Goal: Task Accomplishment & Management: Use online tool/utility

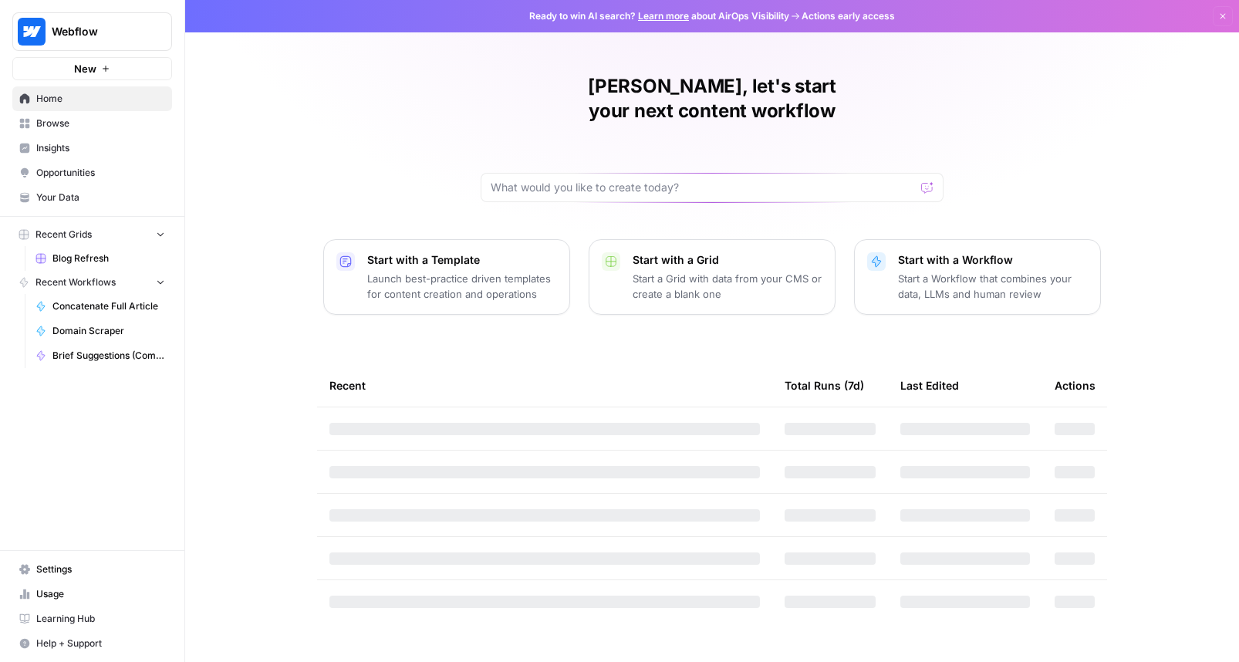
click at [145, 123] on span "Browse" at bounding box center [100, 124] width 129 height 14
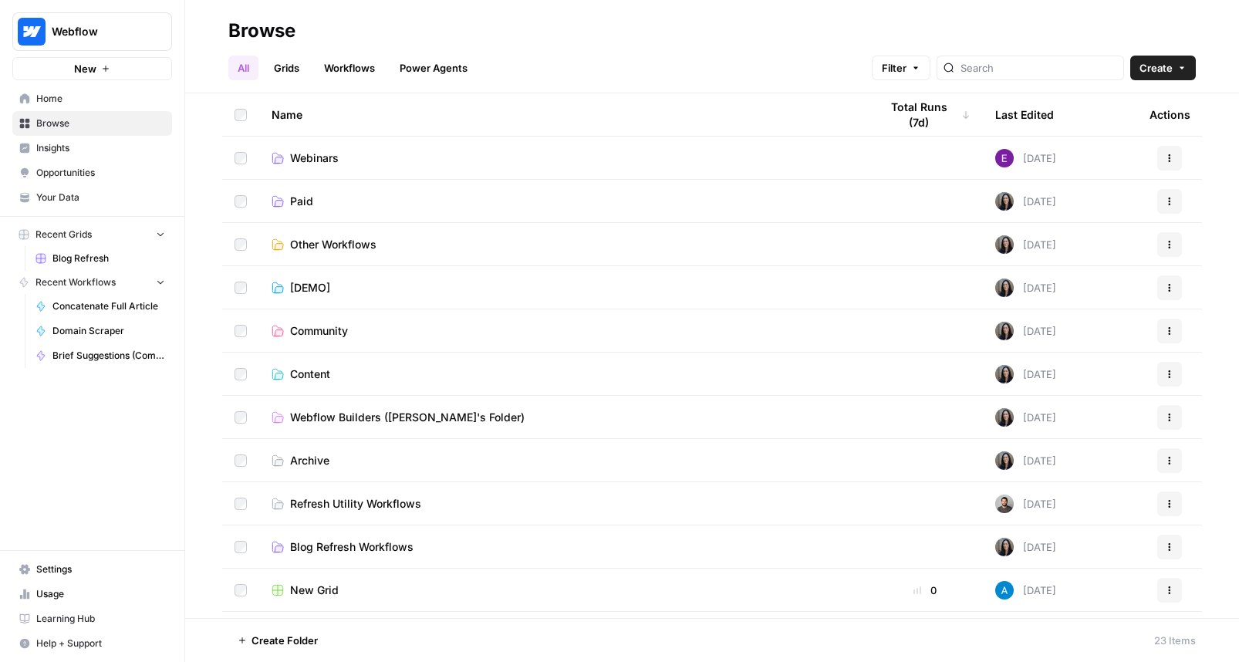
click at [140, 136] on link "Insights" at bounding box center [92, 148] width 160 height 25
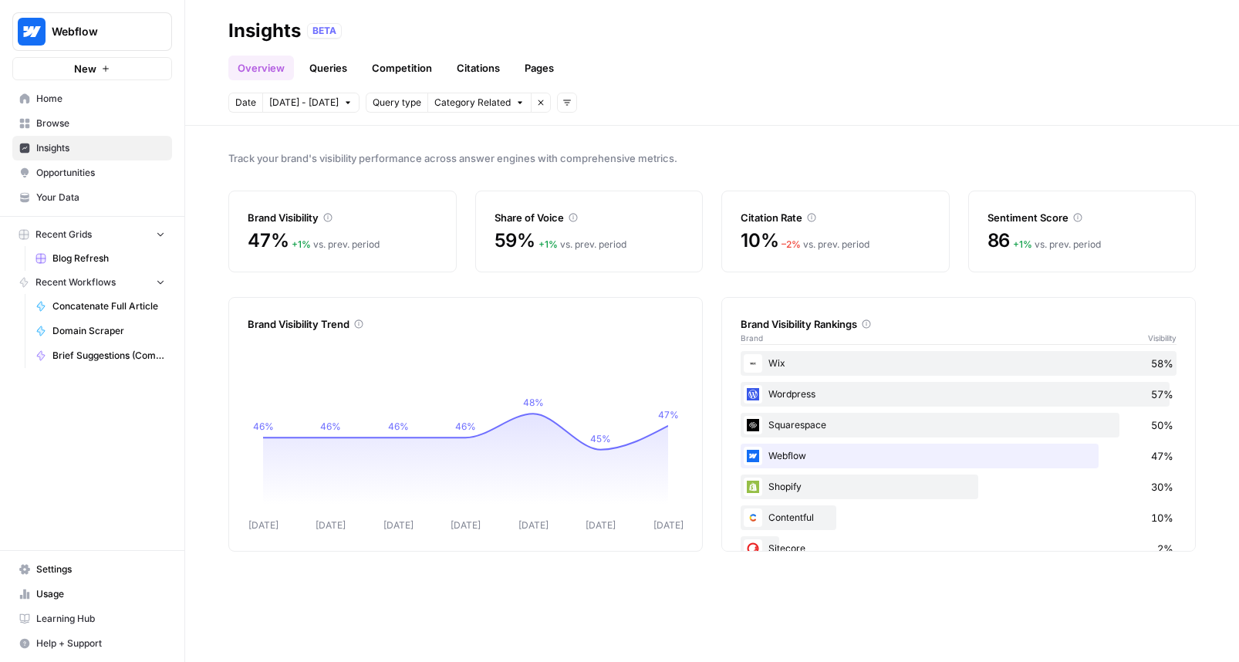
click at [320, 63] on link "Queries" at bounding box center [328, 68] width 56 height 25
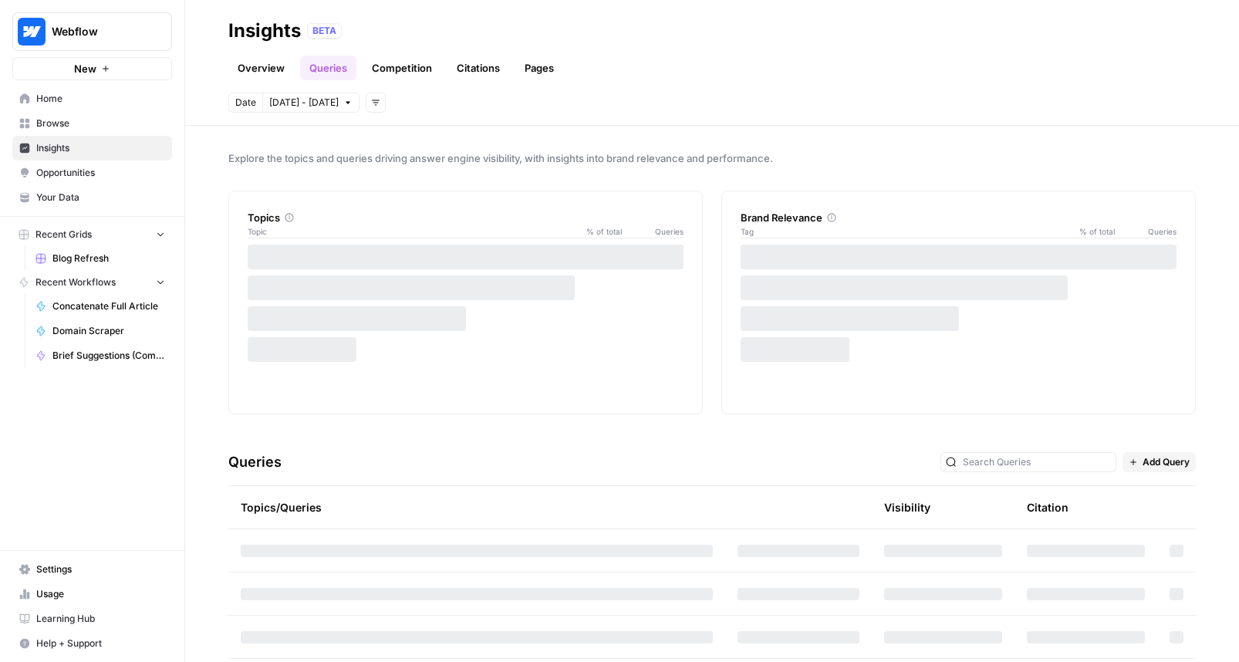
click at [255, 63] on link "Overview" at bounding box center [261, 68] width 66 height 25
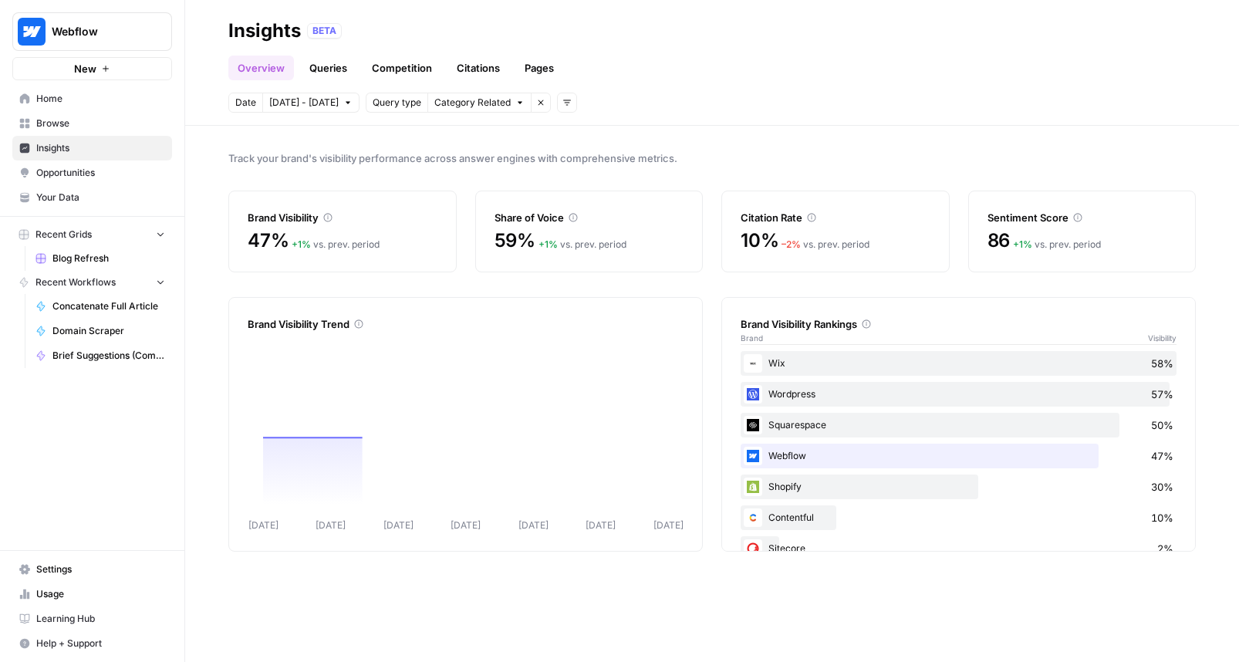
click at [248, 101] on span "Date" at bounding box center [245, 103] width 21 height 14
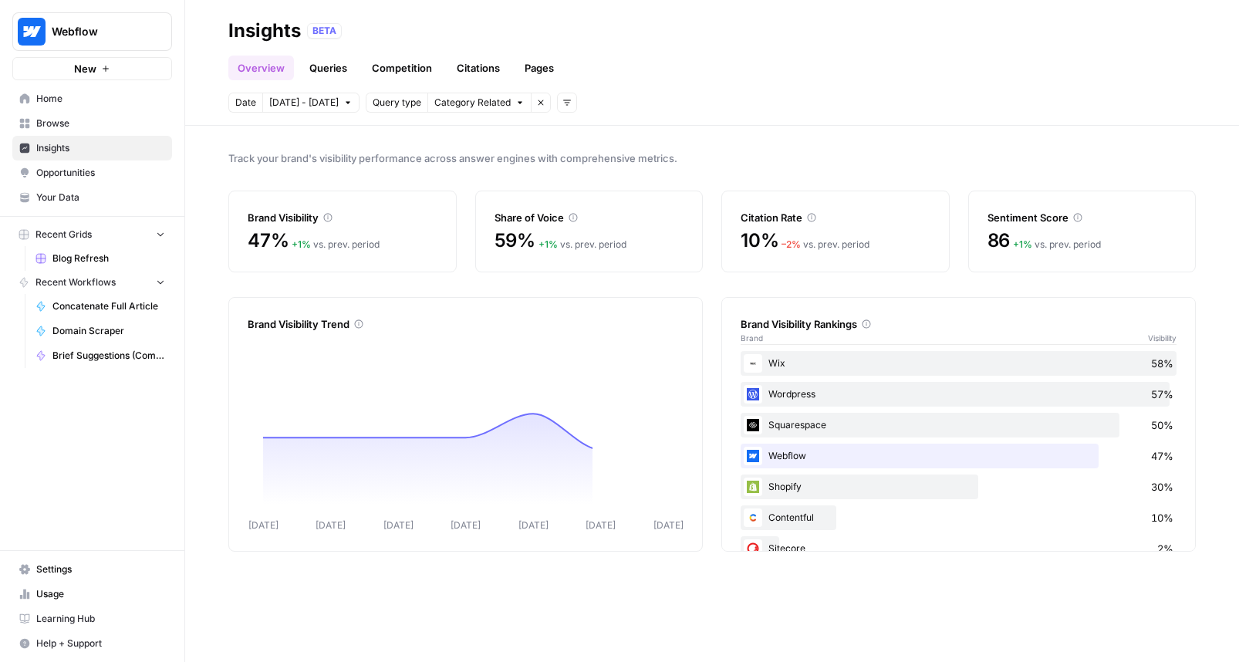
click at [319, 98] on span "[DATE] - [DATE]" at bounding box center [303, 103] width 69 height 14
click at [434, 99] on span "Category Related" at bounding box center [472, 103] width 76 height 14
click at [320, 73] on link "Queries" at bounding box center [328, 68] width 56 height 25
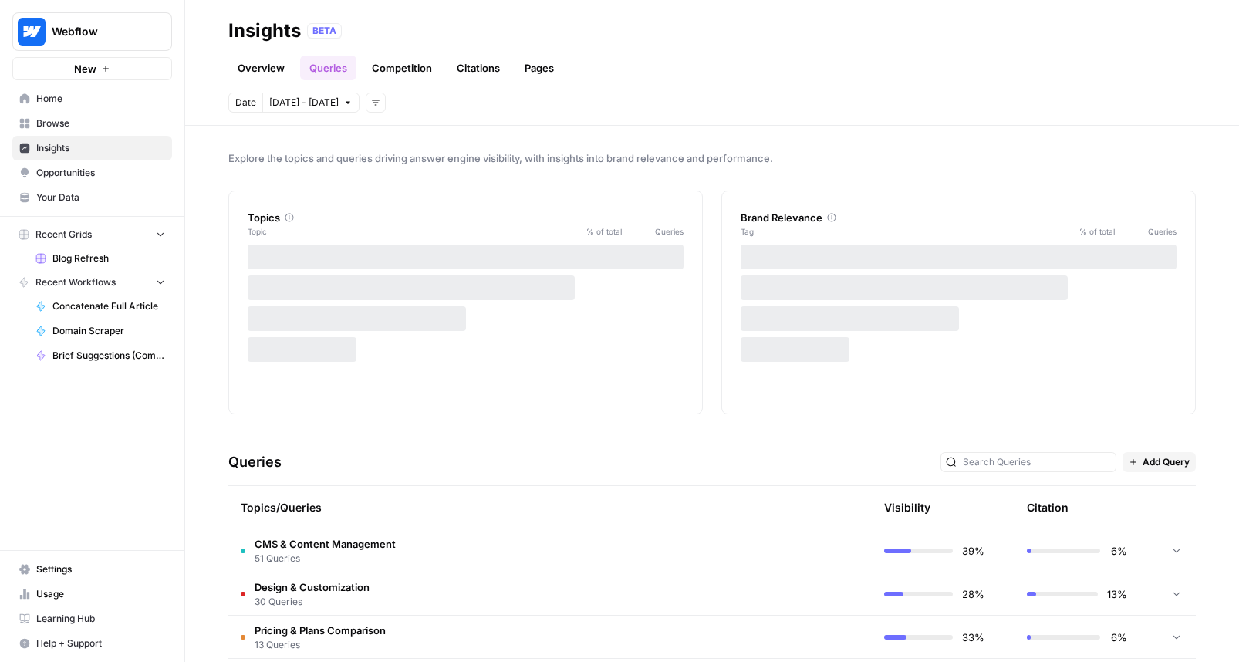
click at [387, 74] on link "Competition" at bounding box center [402, 68] width 79 height 25
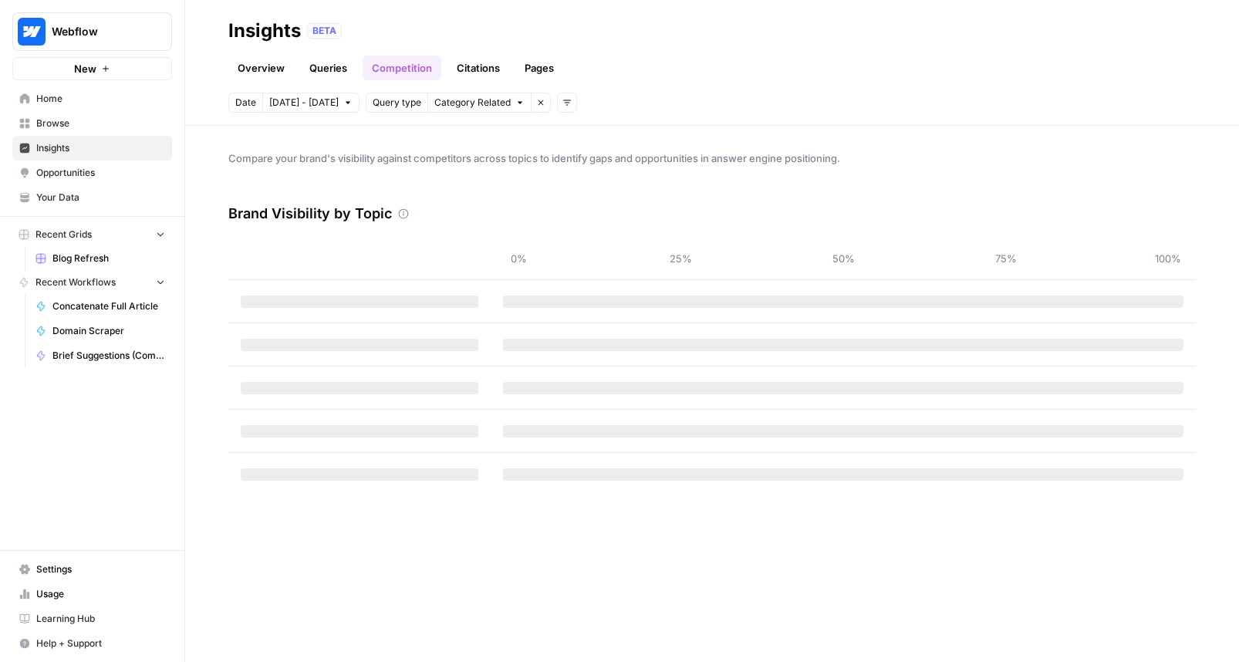
click at [450, 72] on link "Citations" at bounding box center [479, 68] width 62 height 25
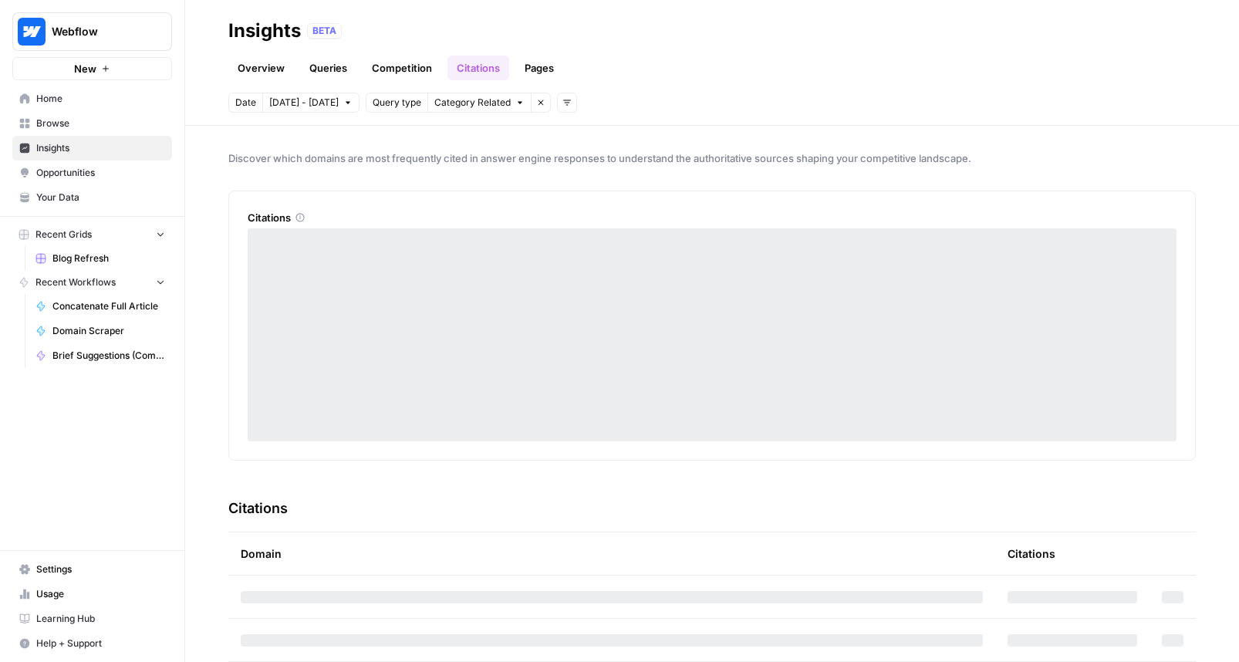
click at [118, 163] on link "Opportunities" at bounding box center [92, 172] width 160 height 25
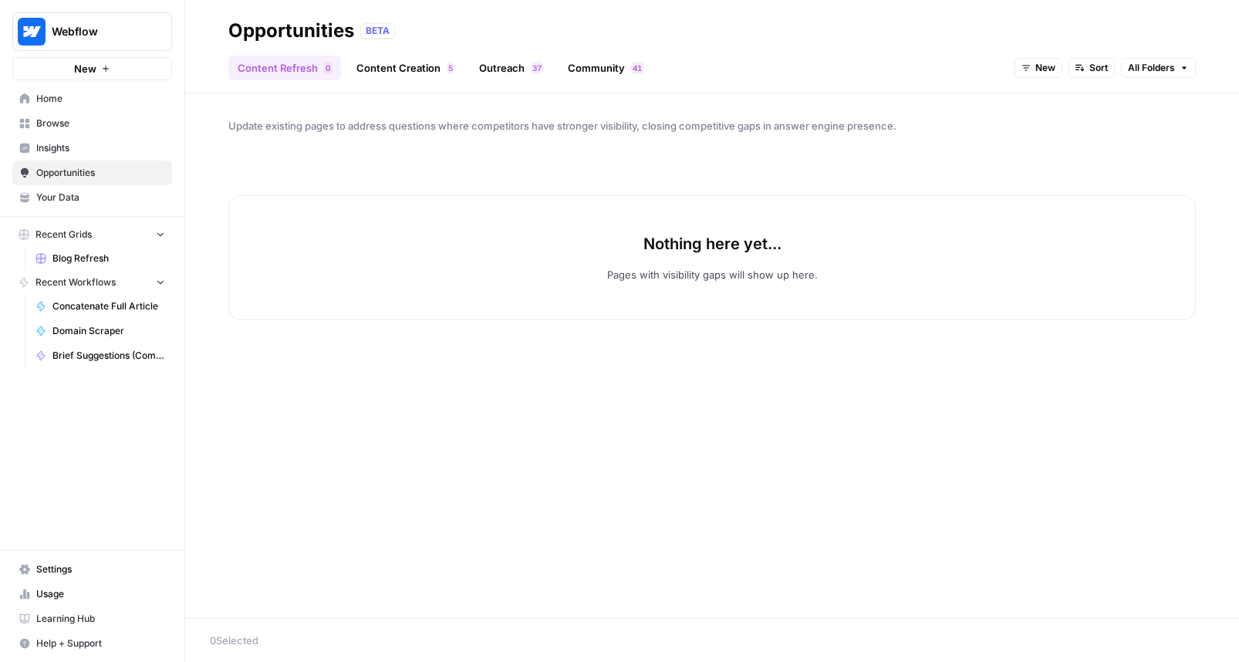
click at [113, 193] on span "Your Data" at bounding box center [100, 198] width 129 height 14
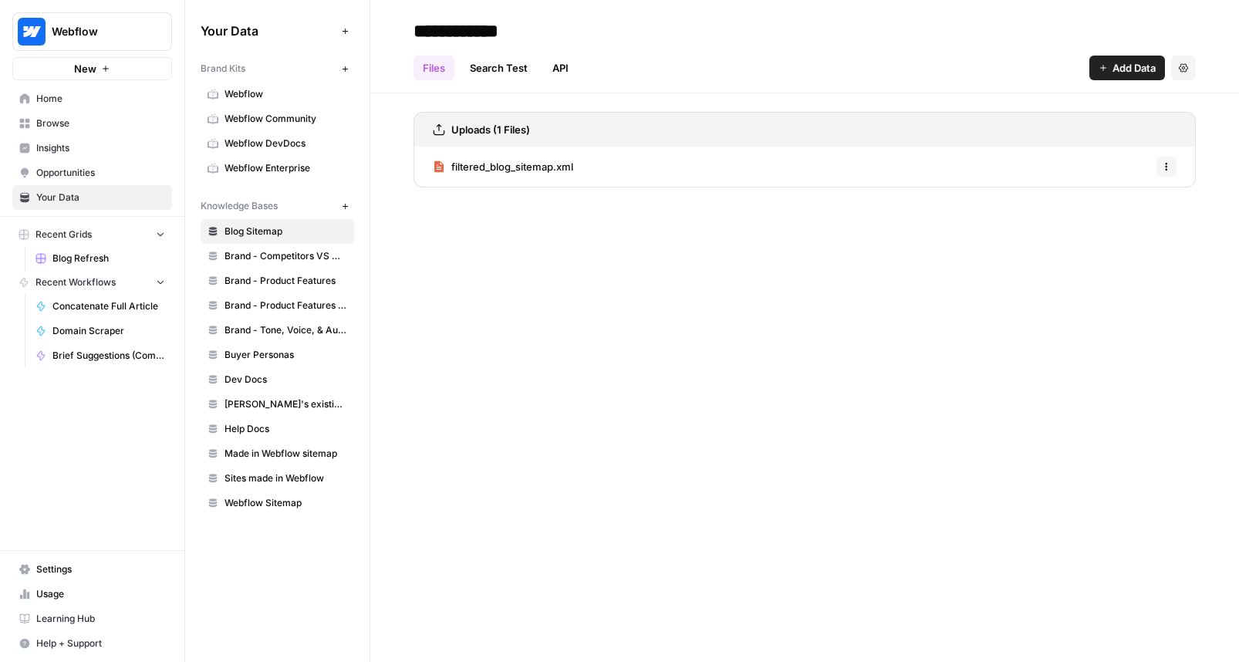
click at [116, 233] on button "Recent Grids" at bounding box center [92, 234] width 160 height 23
click at [137, 99] on span "Home" at bounding box center [100, 99] width 129 height 14
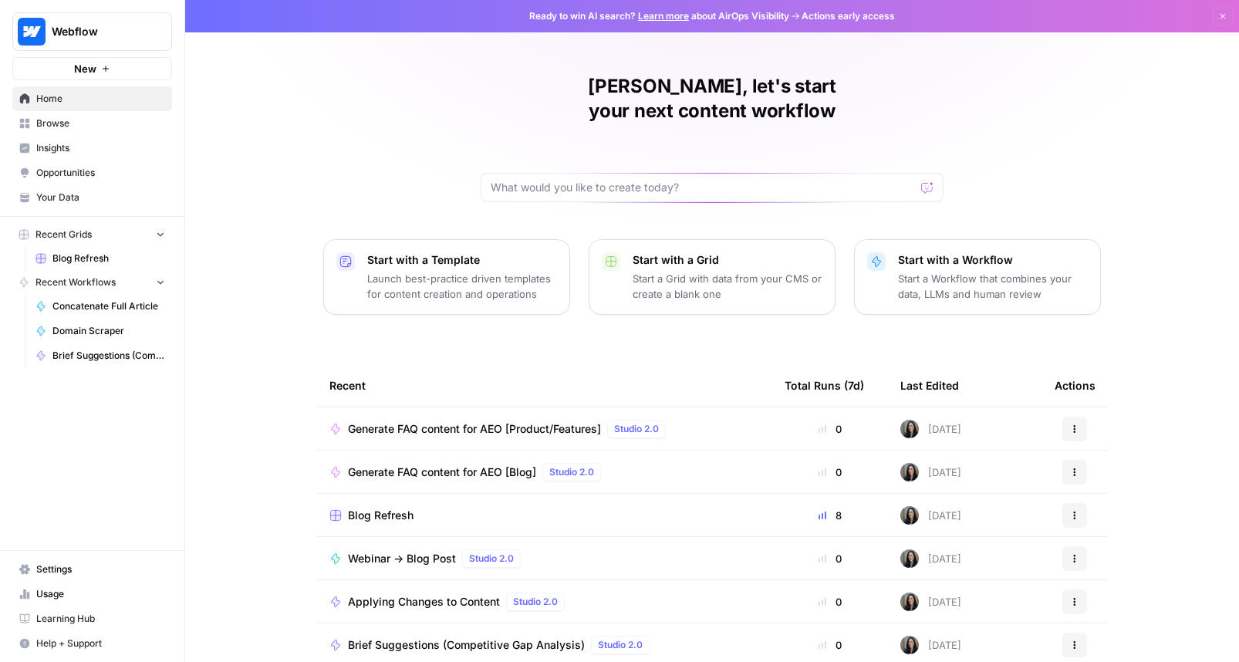
scroll to position [19, 0]
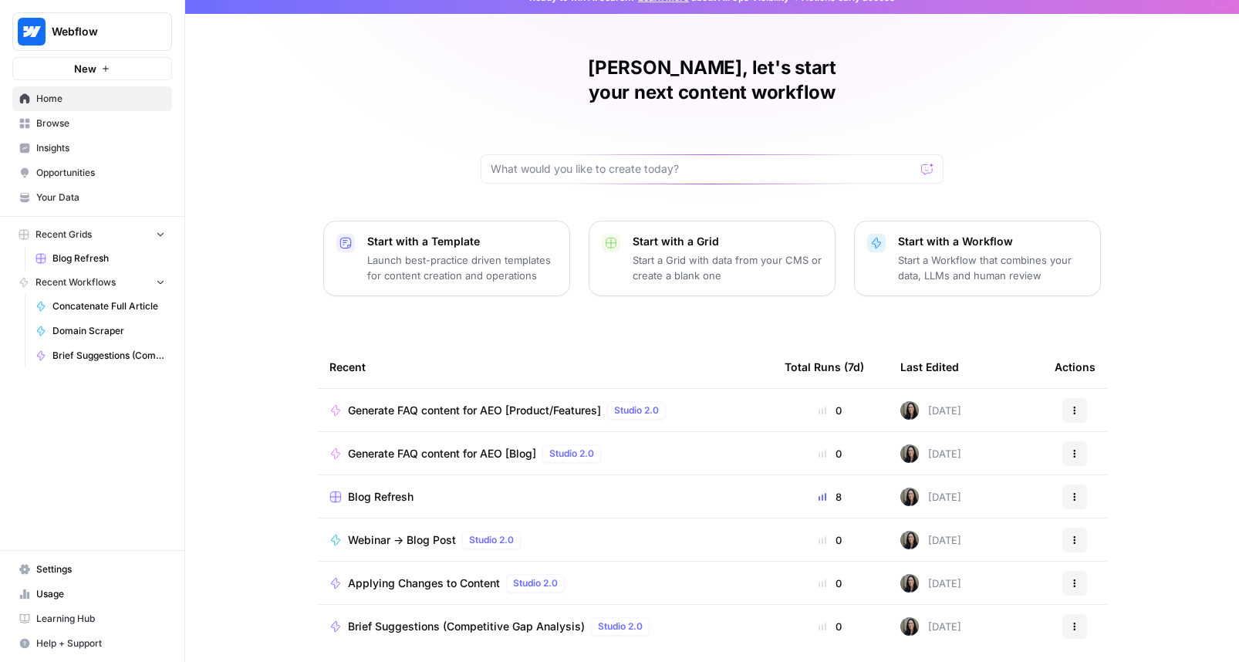
click at [114, 125] on span "Browse" at bounding box center [100, 124] width 129 height 14
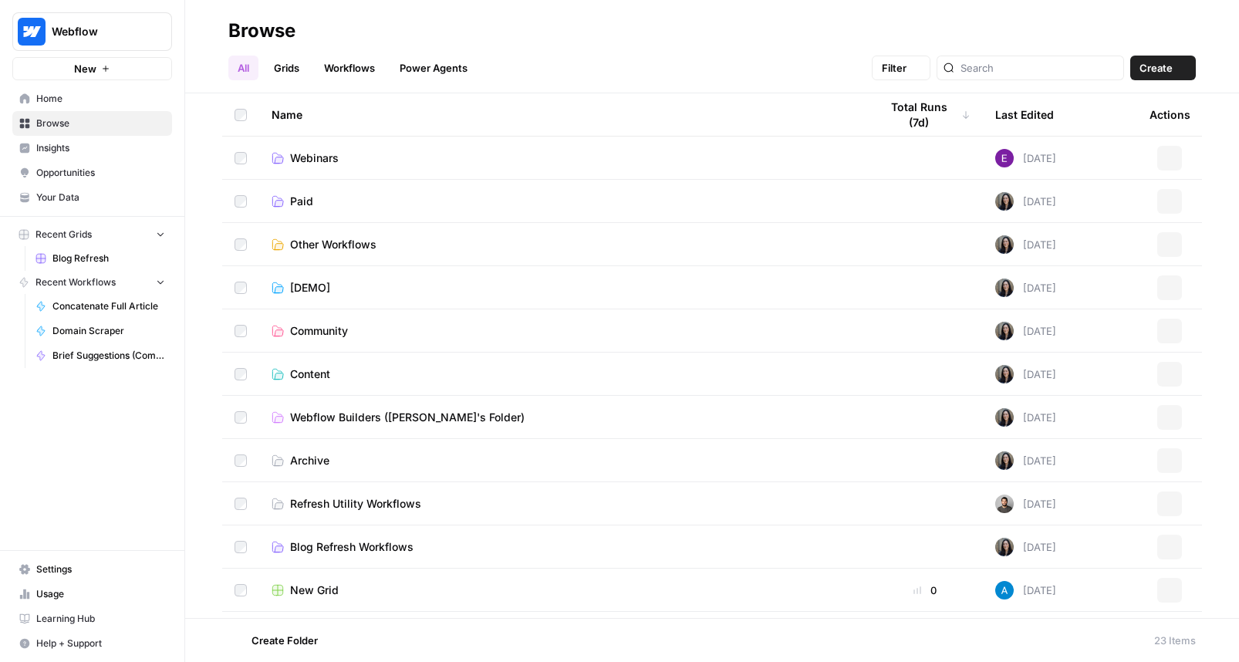
click at [114, 125] on span "Browse" at bounding box center [100, 124] width 129 height 14
click at [113, 120] on span "Browse" at bounding box center [100, 124] width 129 height 14
click at [113, 125] on span "Browse" at bounding box center [100, 124] width 129 height 14
click at [121, 573] on span "Settings" at bounding box center [100, 570] width 129 height 14
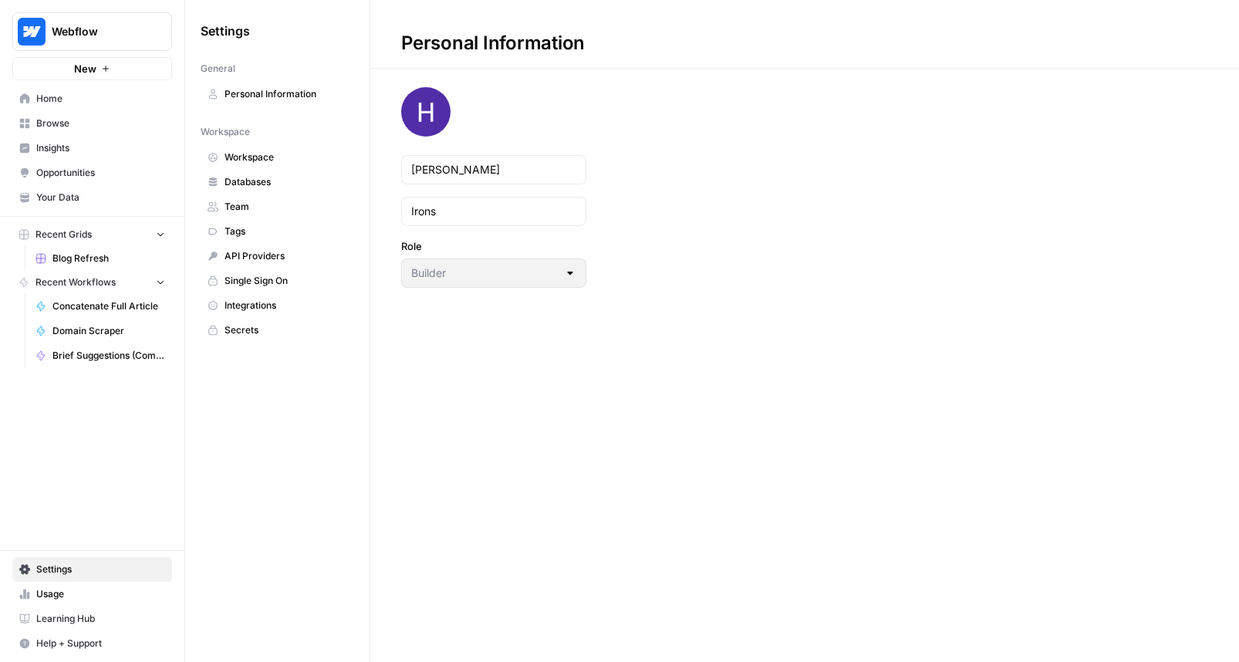
click at [121, 573] on span "Settings" at bounding box center [100, 570] width 129 height 14
click at [93, 489] on div "Webflow New Home Browse Insights Opportunities Your Data Recent Grids Blog Refr…" at bounding box center [92, 331] width 184 height 662
click at [73, 598] on span "Usage" at bounding box center [100, 594] width 129 height 14
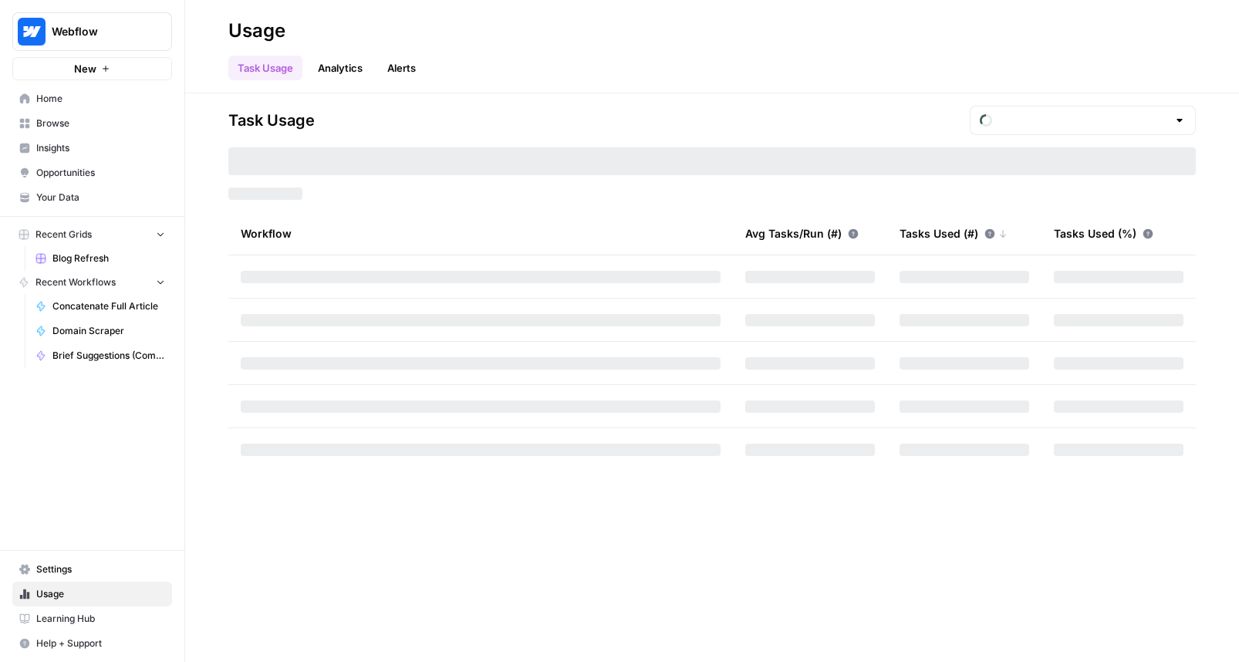
type input "October Tasks"
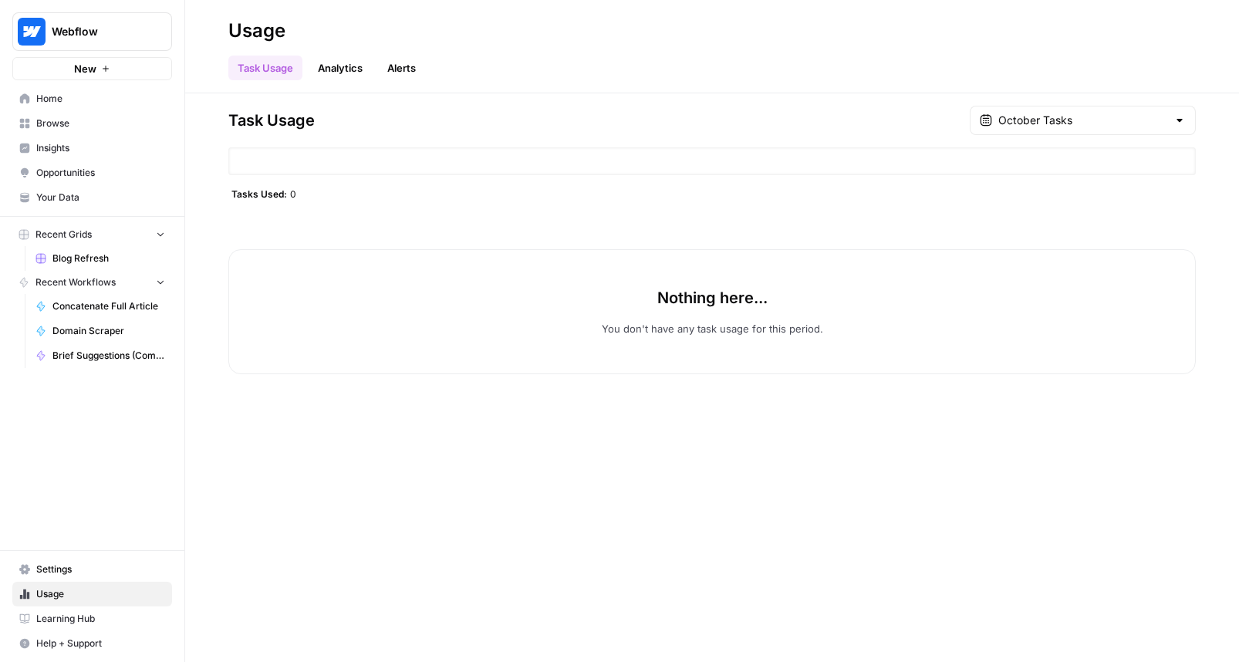
click at [73, 623] on span "Learning Hub" at bounding box center [100, 619] width 129 height 14
click at [66, 647] on span "Help + Support" at bounding box center [100, 644] width 129 height 14
click at [67, 644] on span "Help + Support" at bounding box center [100, 644] width 129 height 14
click at [106, 202] on span "Your Data" at bounding box center [100, 198] width 129 height 14
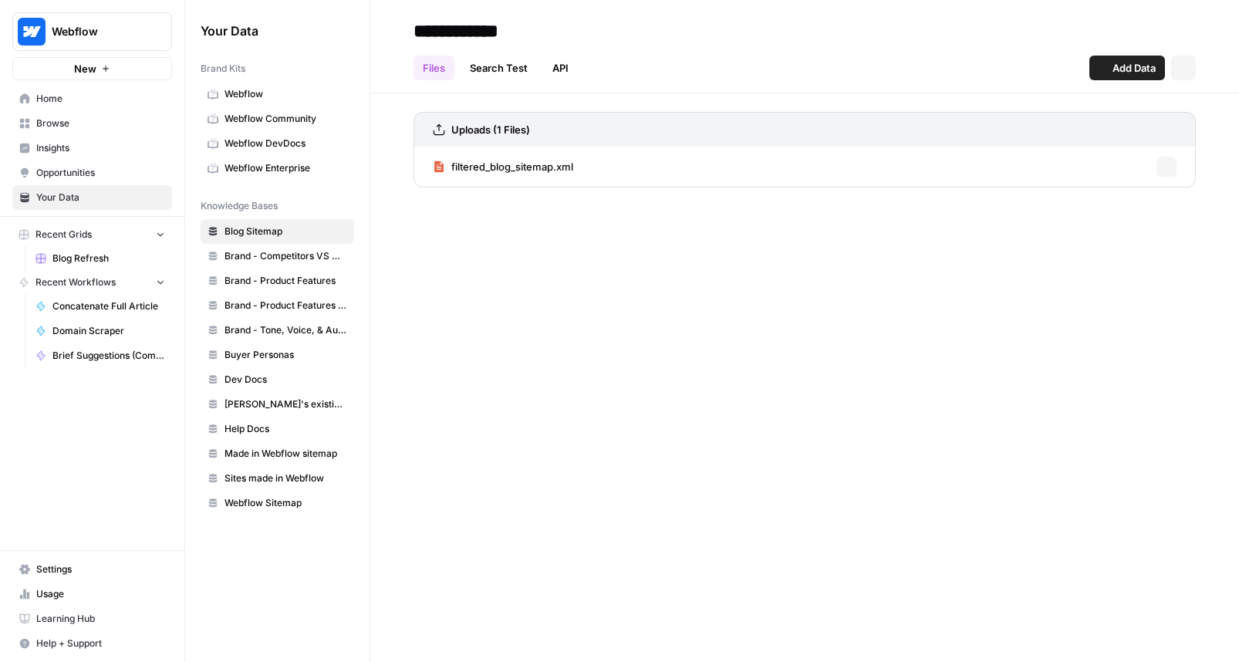
click at [110, 171] on span "Opportunities" at bounding box center [100, 173] width 129 height 14
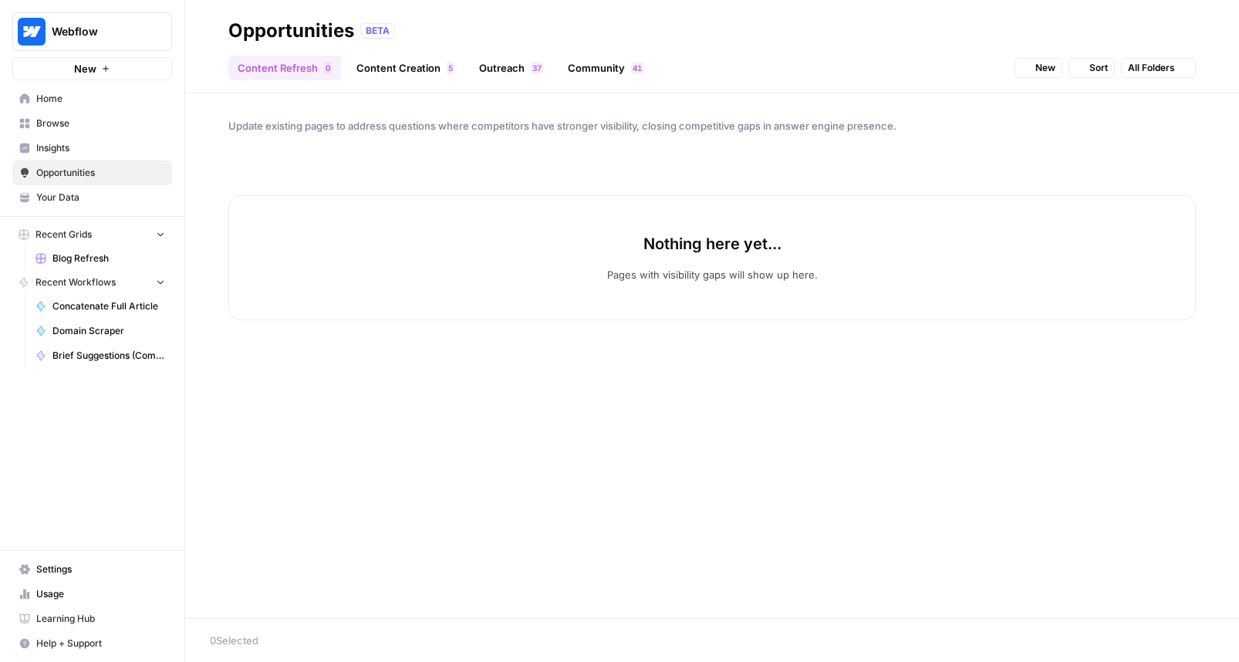
click at [113, 139] on link "Insights" at bounding box center [92, 148] width 160 height 25
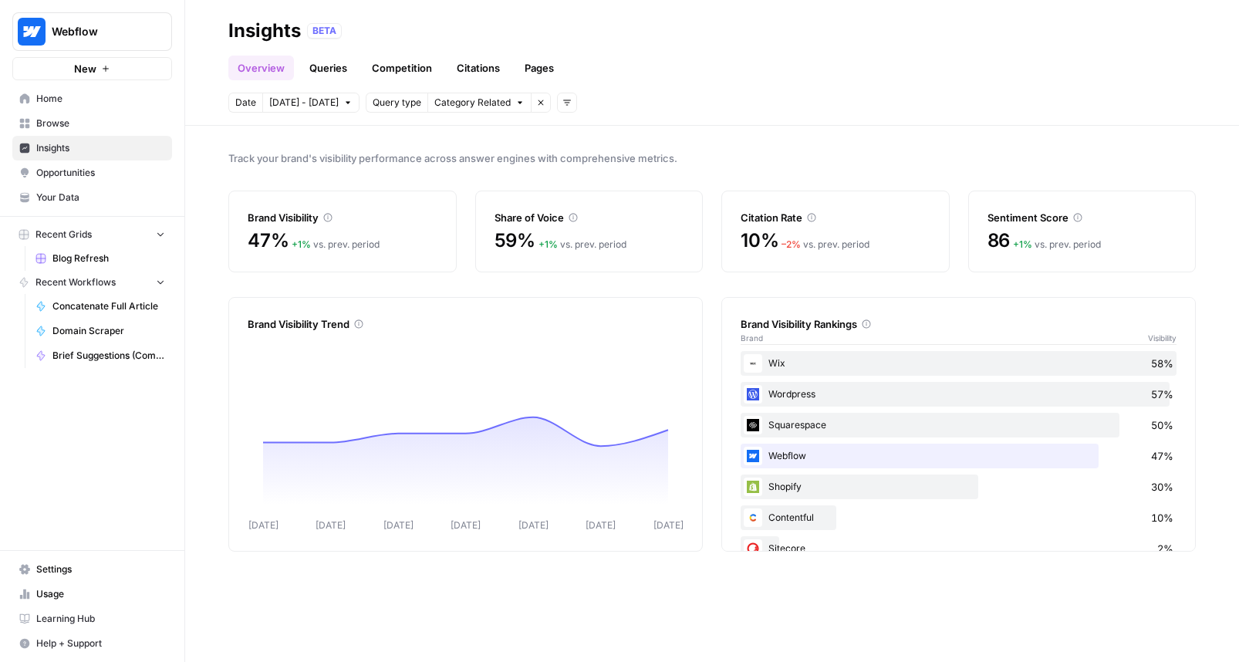
click at [101, 242] on button "Recent Grids" at bounding box center [92, 234] width 160 height 23
click at [100, 235] on button "Recent Grids" at bounding box center [92, 234] width 160 height 23
click at [96, 265] on link "Blog Refresh" at bounding box center [101, 258] width 144 height 25
click at [91, 262] on span "Blog Refresh" at bounding box center [108, 259] width 113 height 14
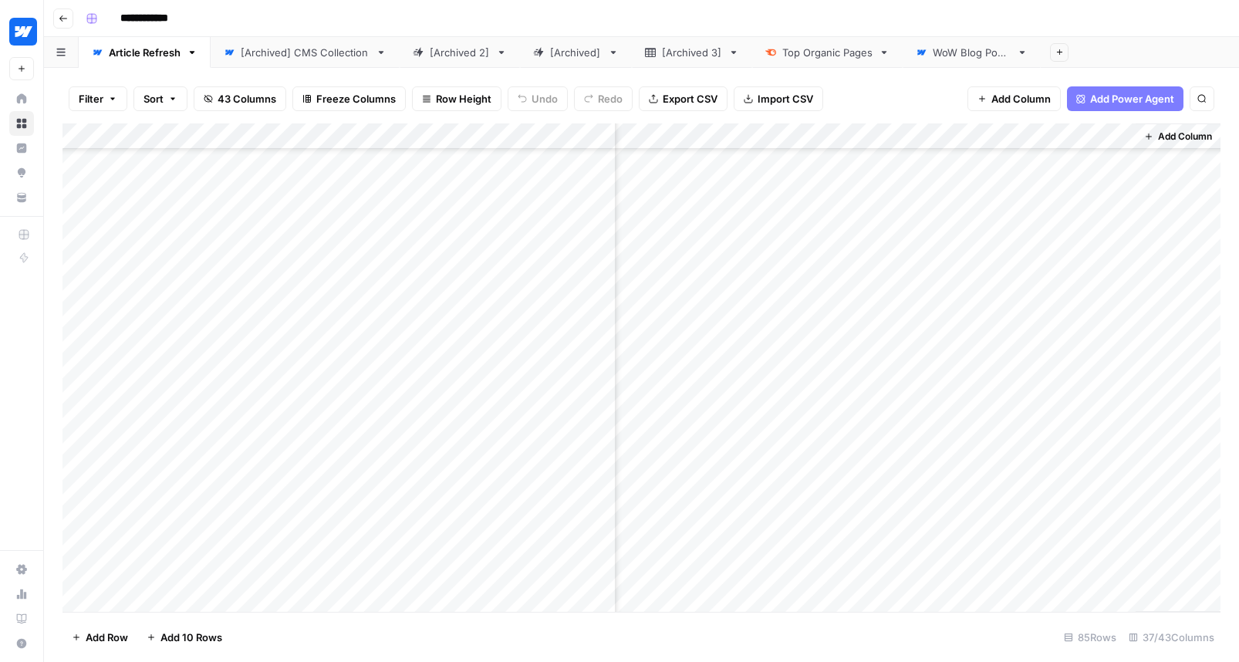
scroll to position [834, 5383]
click at [762, 141] on div "Add Column" at bounding box center [642, 367] width 1158 height 488
click at [762, 141] on div at bounding box center [745, 138] width 140 height 31
click at [1167, 135] on span "Add Column" at bounding box center [1185, 137] width 54 height 14
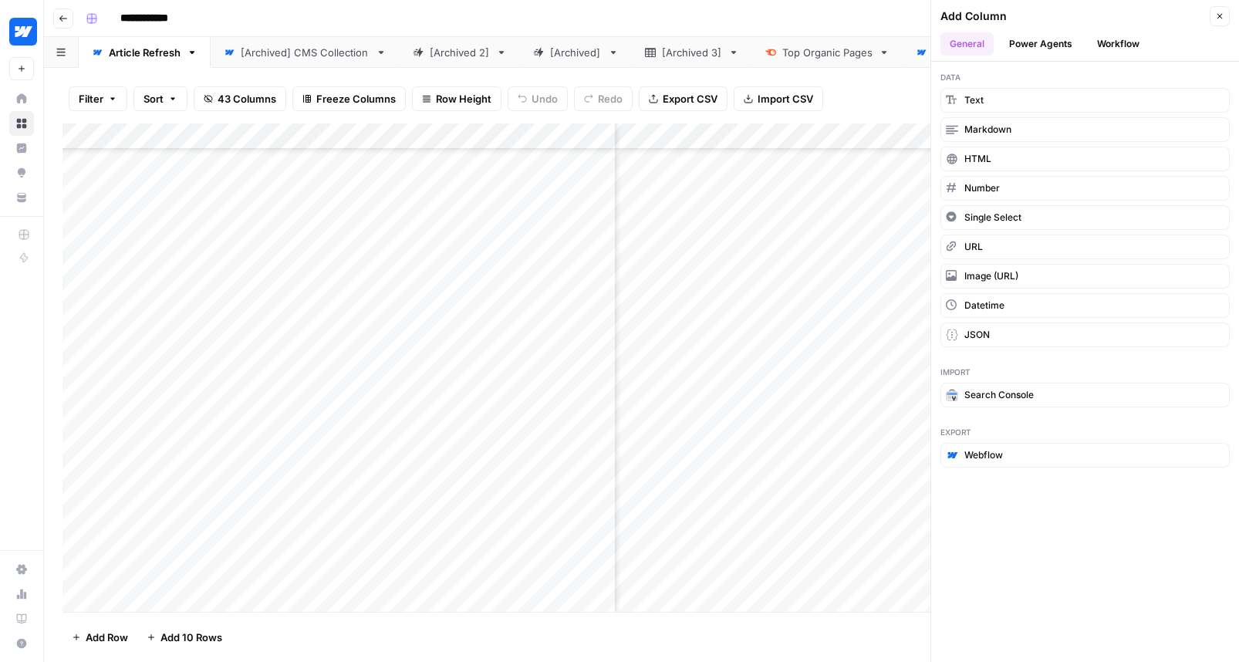
click at [1031, 56] on header "Add Column Close General Power Agents Workflow" at bounding box center [1085, 31] width 308 height 62
click at [1040, 43] on button "Power Agents" at bounding box center [1041, 43] width 82 height 23
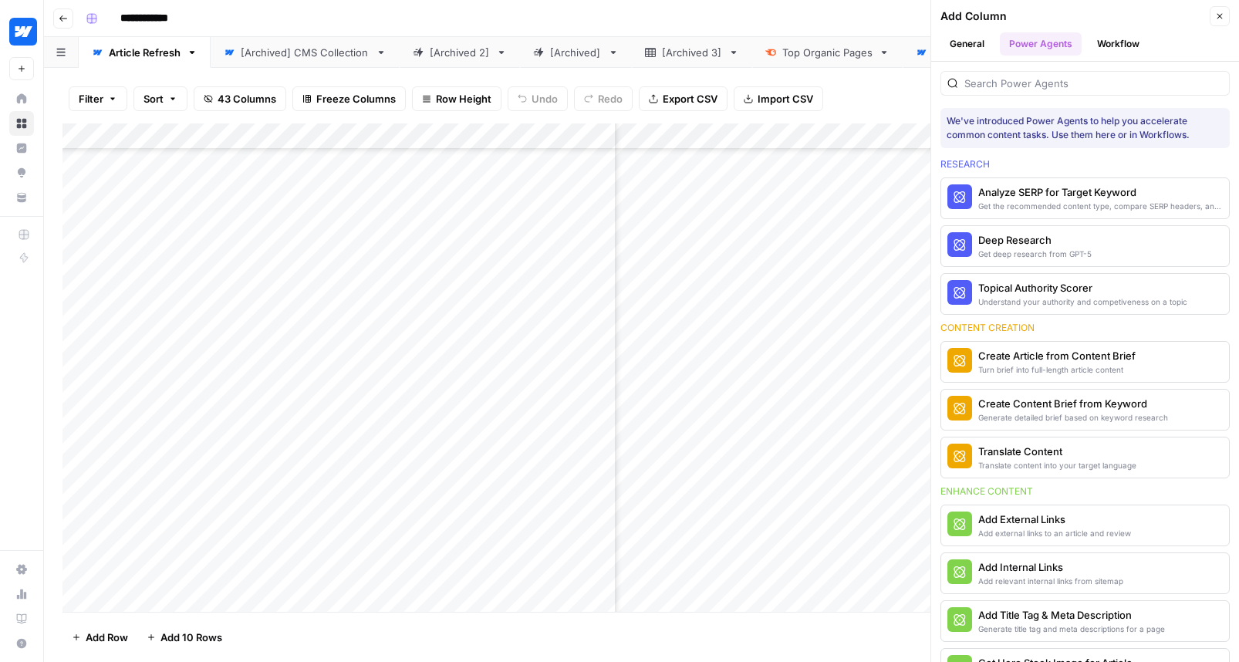
click at [1217, 25] on button "Close" at bounding box center [1220, 16] width 20 height 20
